Goal: Task Accomplishment & Management: Use online tool/utility

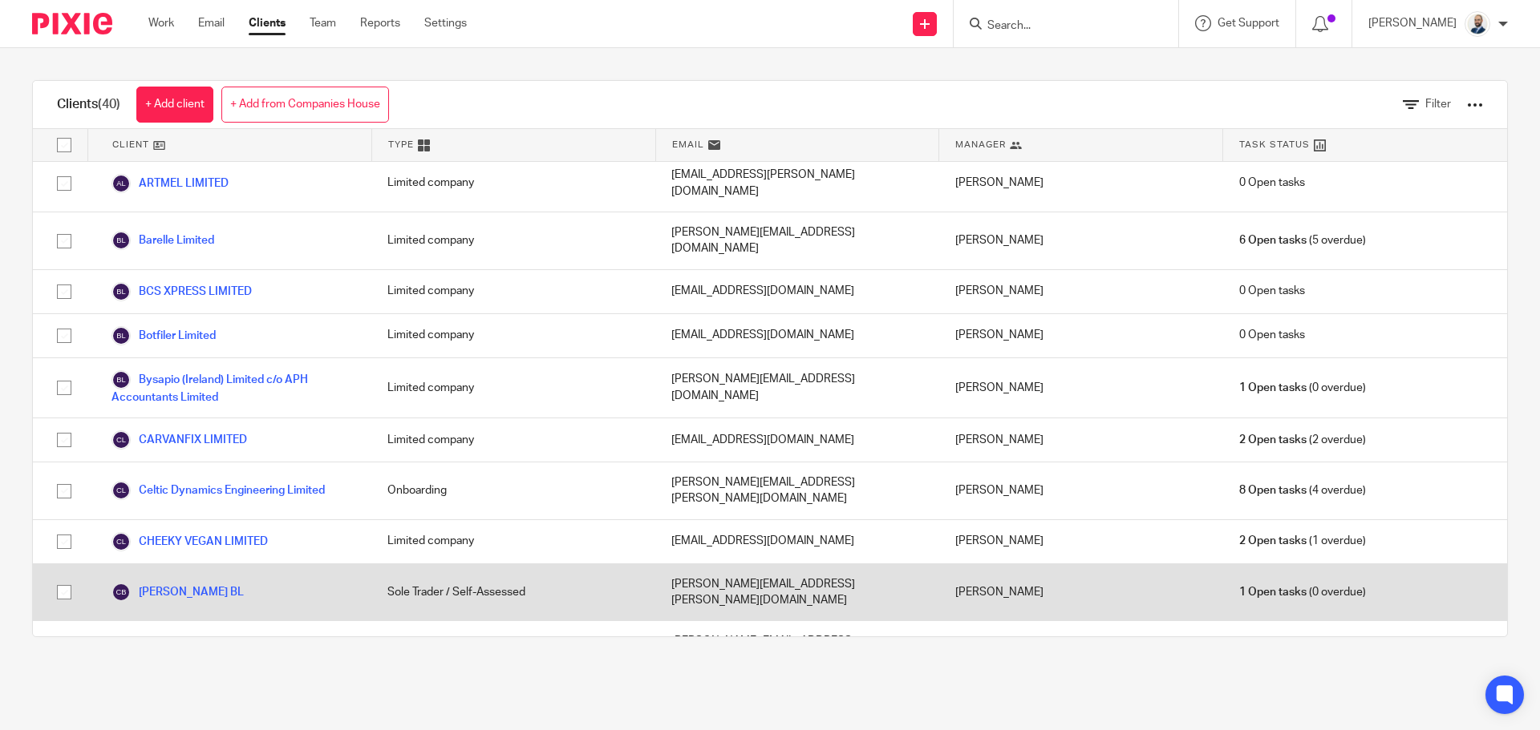
scroll to position [160, 0]
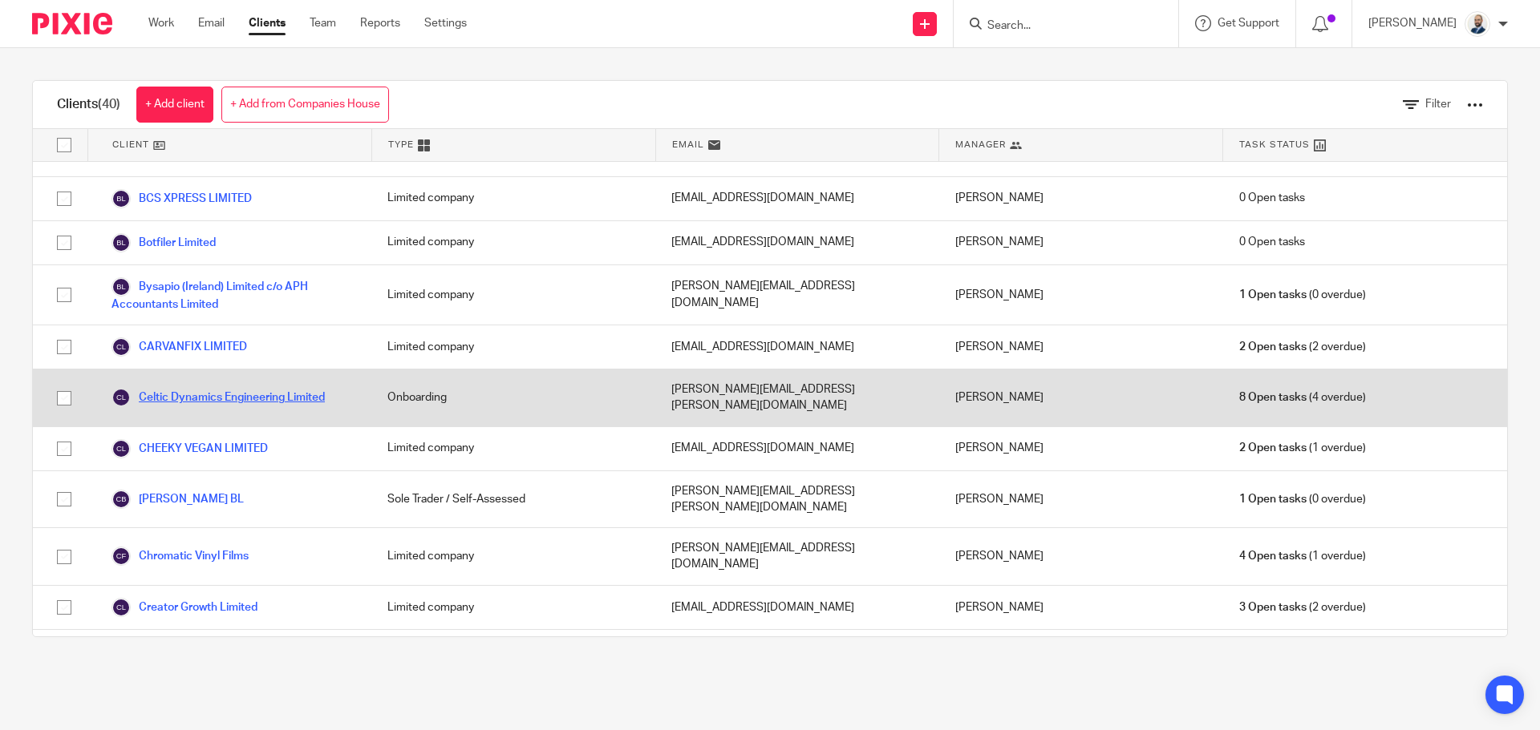
click at [240, 388] on link "Celtic Dynamics Engineering Limited" at bounding box center [217, 397] width 213 height 19
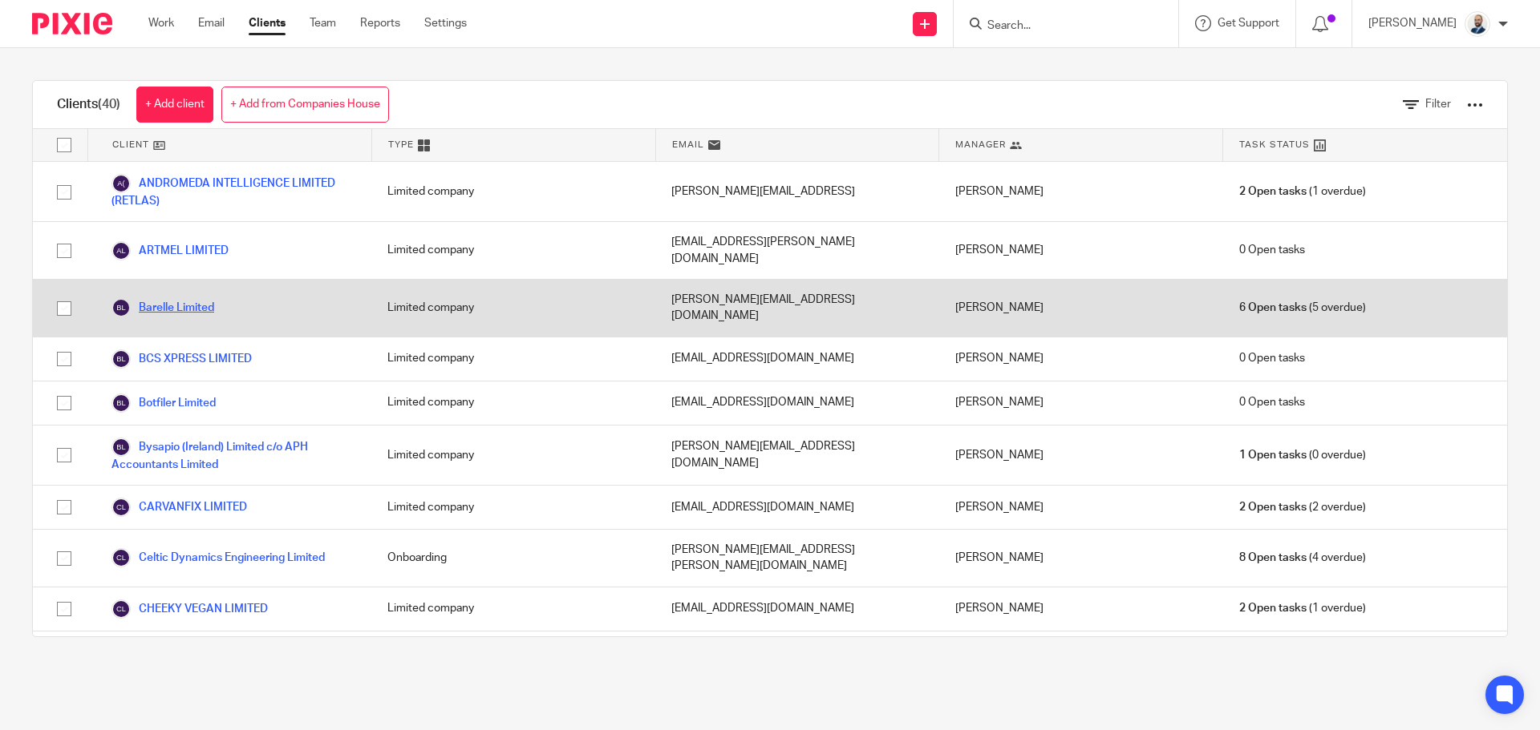
click at [194, 298] on link "Barelle Limited" at bounding box center [162, 307] width 103 height 19
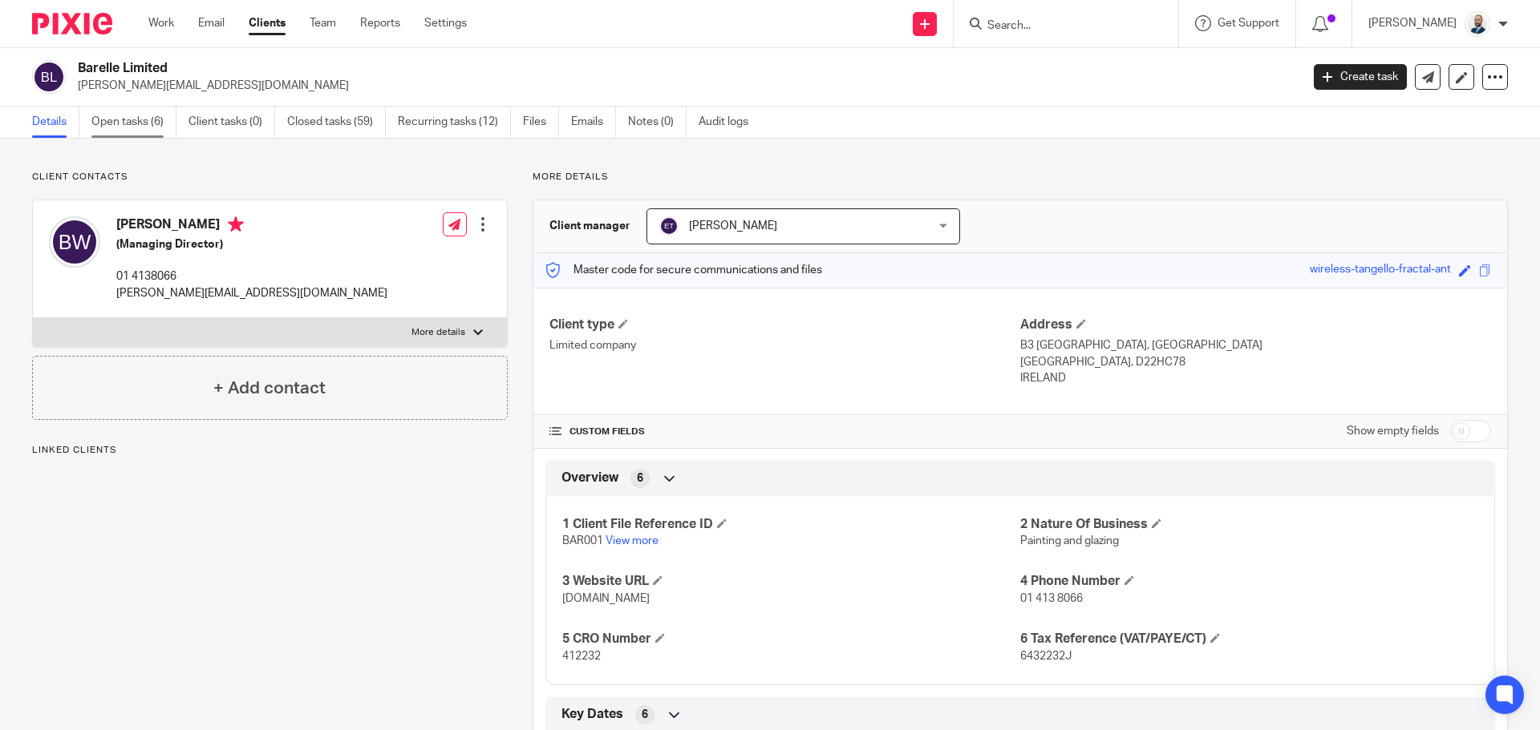
click at [140, 121] on link "Open tasks (6)" at bounding box center [133, 122] width 85 height 31
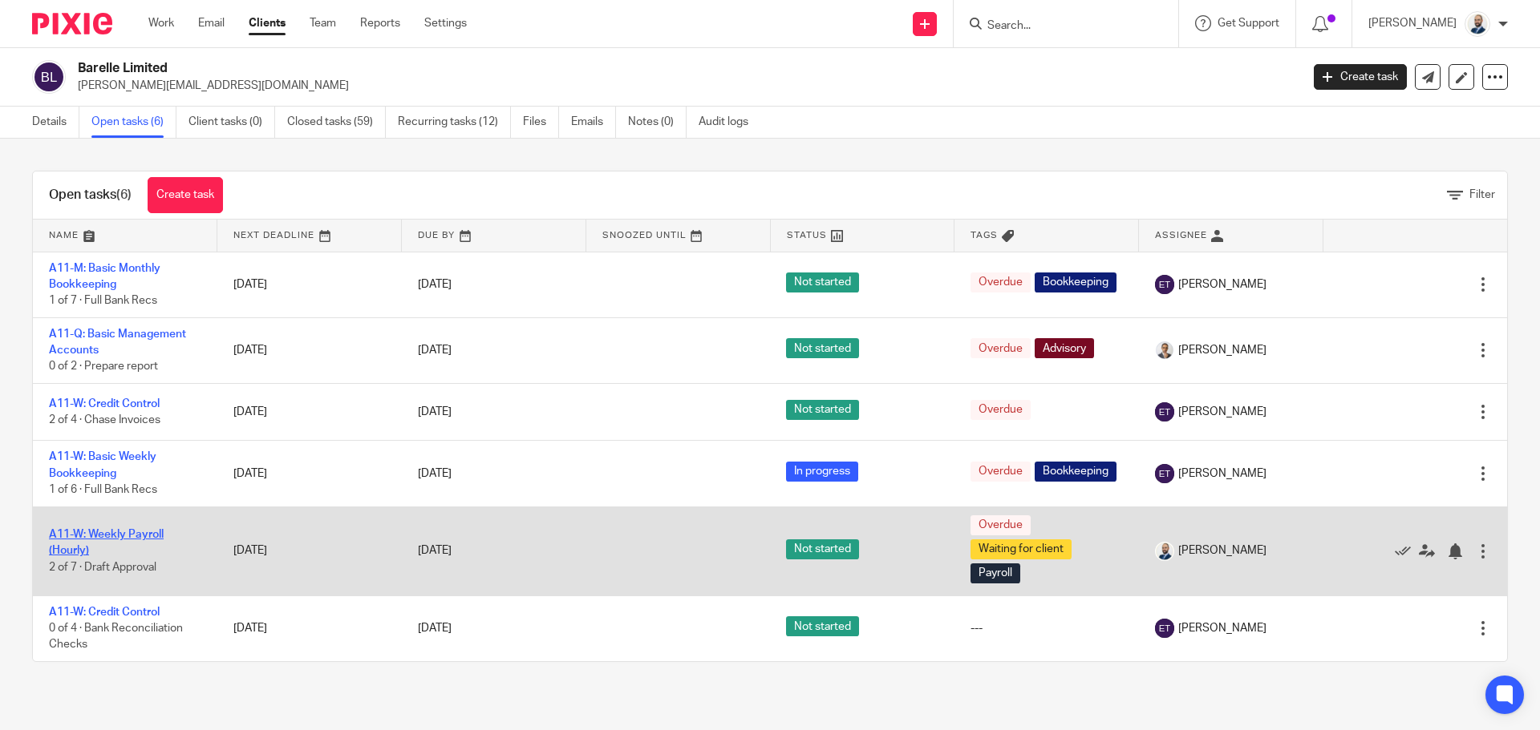
click at [155, 536] on link "A11-W: Weekly Payroll (Hourly)" at bounding box center [106, 542] width 115 height 27
